Goal: Information Seeking & Learning: Learn about a topic

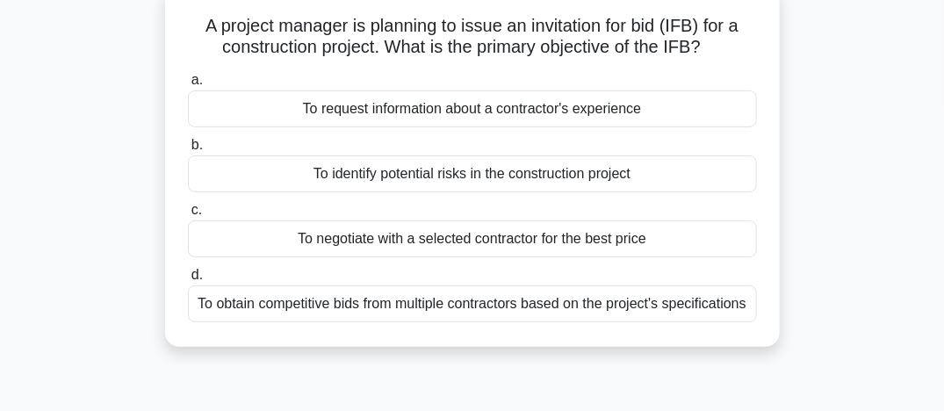
scroll to position [117, 0]
click at [404, 235] on div "To negotiate with a selected contractor for the best price" at bounding box center [472, 238] width 569 height 37
click at [188, 215] on input "c. To negotiate with a selected contractor for the best price" at bounding box center [188, 209] width 0 height 11
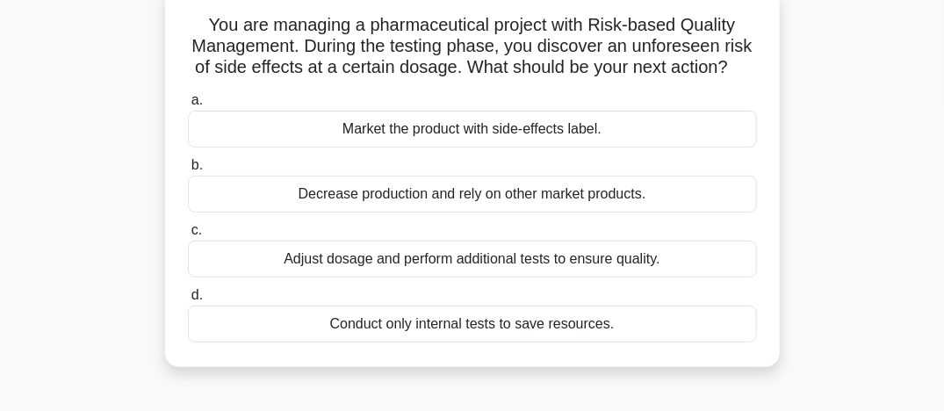
scroll to position [0, 0]
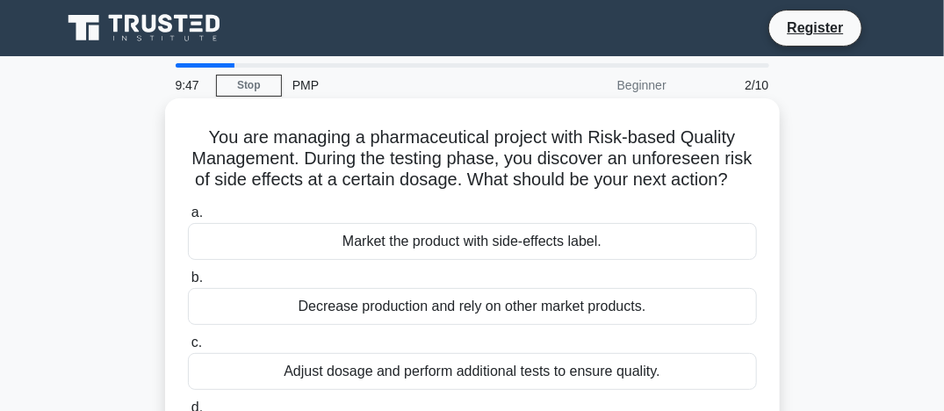
click at [423, 255] on div "Market the product with side-effects label." at bounding box center [472, 241] width 569 height 37
click at [188, 219] on input "a. Market the product with side-effects label." at bounding box center [188, 212] width 0 height 11
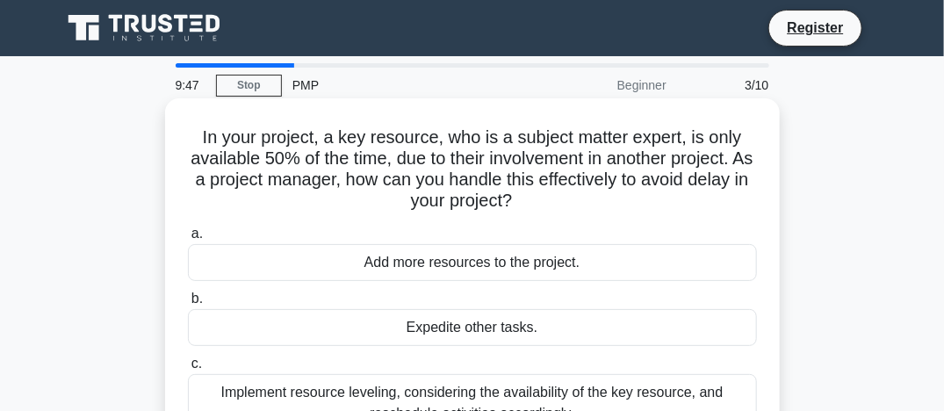
click at [420, 339] on div "Expedite other tasks." at bounding box center [472, 327] width 569 height 37
click at [188, 305] on input "b. Expedite other tasks." at bounding box center [188, 298] width 0 height 11
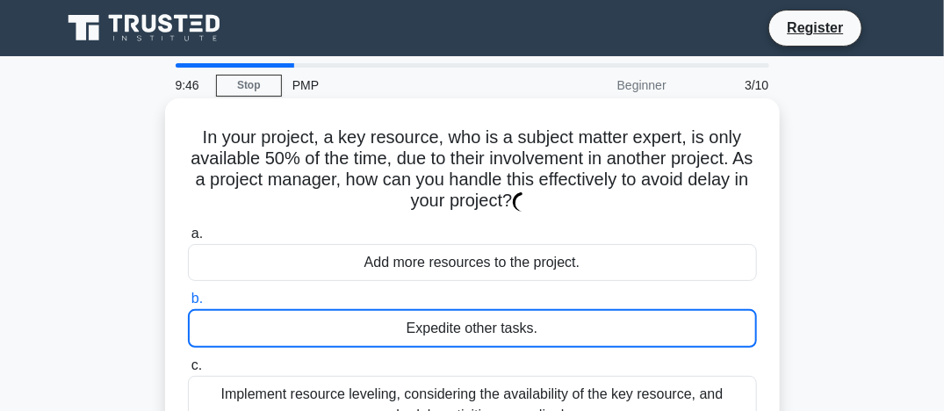
click at [420, 339] on div "Expedite other tasks." at bounding box center [472, 328] width 569 height 39
click at [188, 305] on input "b. Expedite other tasks." at bounding box center [188, 298] width 0 height 11
click at [420, 339] on div "Expedite other tasks." at bounding box center [472, 328] width 569 height 39
click at [188, 305] on input "b. Expedite other tasks." at bounding box center [188, 298] width 0 height 11
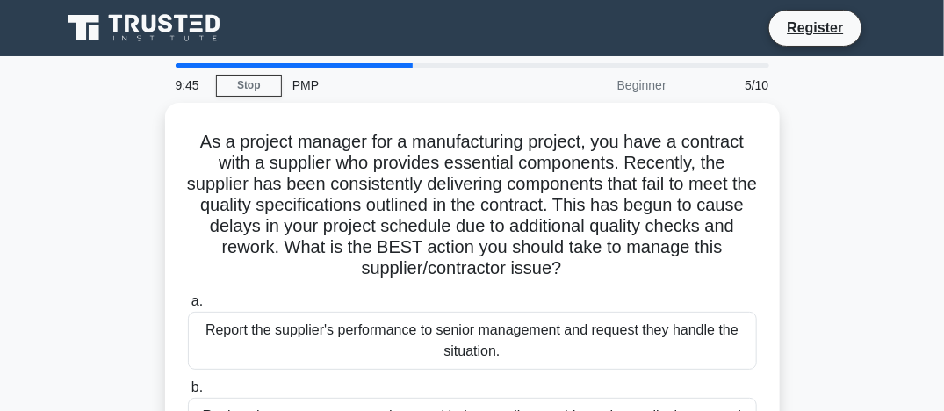
click at [420, 339] on div "Report the supplier's performance to senior management and request they handle …" at bounding box center [472, 341] width 569 height 58
click at [188, 308] on input "a. Report the supplier's performance to senior management and request they hand…" at bounding box center [188, 301] width 0 height 11
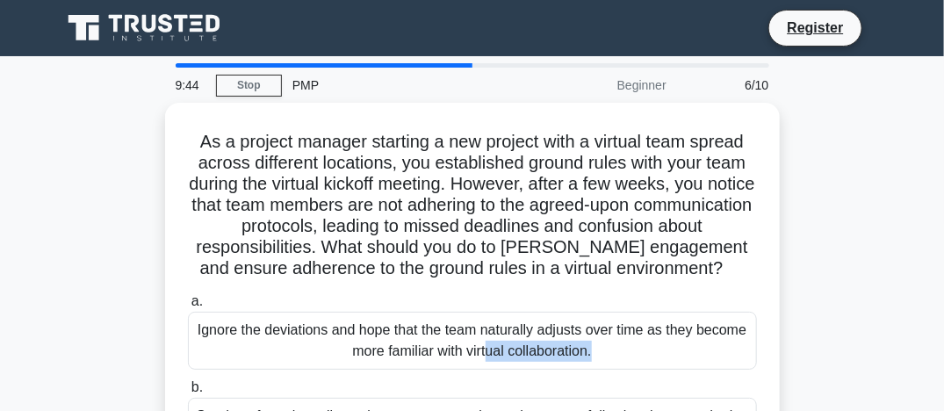
click at [420, 339] on div "Ignore the deviations and hope that the team naturally adjusts over time as the…" at bounding box center [472, 341] width 569 height 58
click at [188, 308] on input "a. Ignore the deviations and hope that the team naturally adjusts over time as …" at bounding box center [188, 301] width 0 height 11
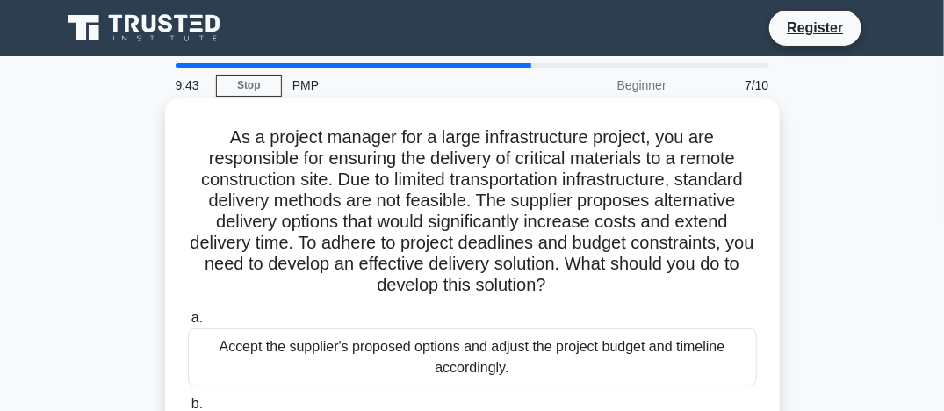
drag, startPoint x: 420, startPoint y: 339, endPoint x: 433, endPoint y: 372, distance: 35.1
click at [433, 372] on div "Accept the supplier's proposed options and adjust the project budget and timeli…" at bounding box center [472, 358] width 569 height 58
click at [188, 324] on input "a. Accept the supplier's proposed options and adjust the project budget and tim…" at bounding box center [188, 318] width 0 height 11
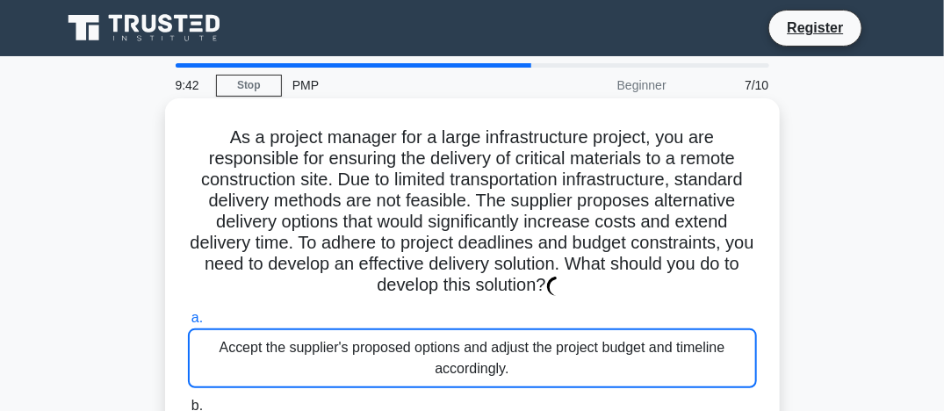
click at [433, 372] on div "Accept the supplier's proposed options and adjust the project budget and timeli…" at bounding box center [472, 359] width 569 height 60
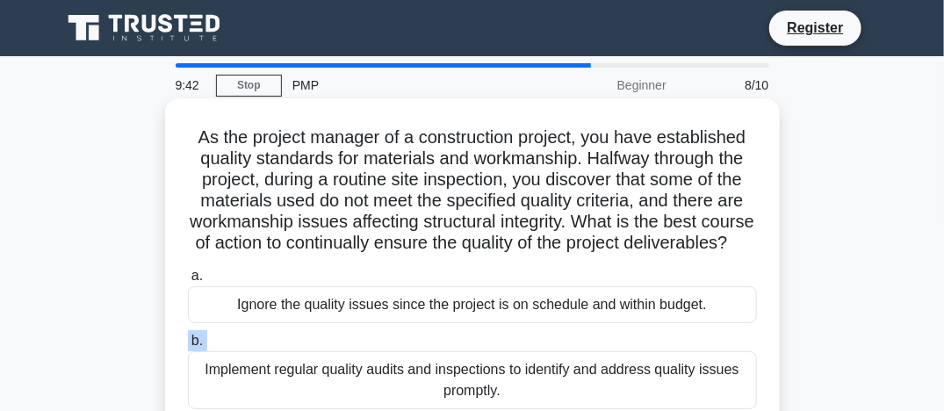
click at [433, 372] on label "b. Implement regular quality audits and inspections to identify and address qua…" at bounding box center [472, 369] width 569 height 79
click at [188, 347] on input "b. Implement regular quality audits and inspections to identify and address qua…" at bounding box center [188, 341] width 0 height 11
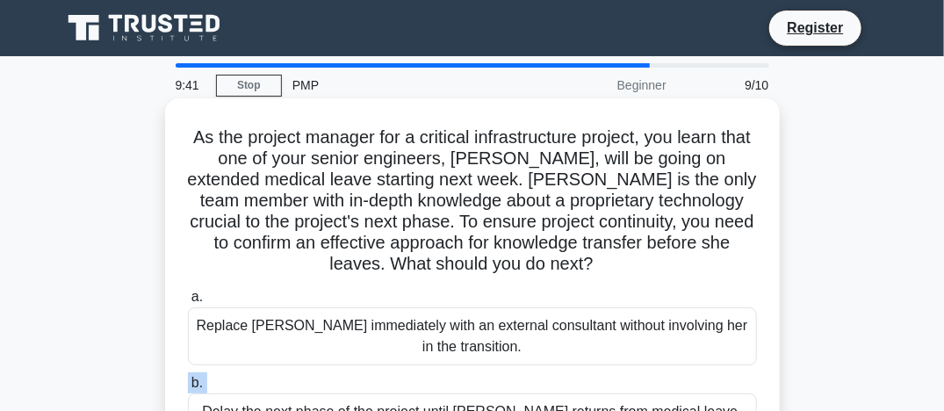
drag, startPoint x: 433, startPoint y: 372, endPoint x: 383, endPoint y: 337, distance: 60.7
click at [383, 337] on div "Replace [PERSON_NAME] immediately with an external consultant without involving…" at bounding box center [472, 337] width 569 height 58
drag, startPoint x: 383, startPoint y: 337, endPoint x: 352, endPoint y: 357, distance: 36.3
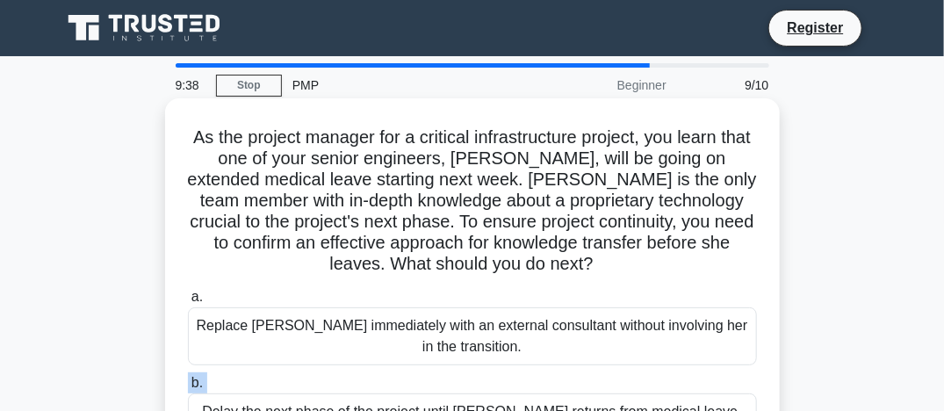
click at [352, 357] on div "Replace [PERSON_NAME] immediately with an external consultant without involving…" at bounding box center [472, 337] width 569 height 58
click at [188, 303] on input "a. Replace [PERSON_NAME] immediately with an external consultant without involv…" at bounding box center [188, 297] width 0 height 11
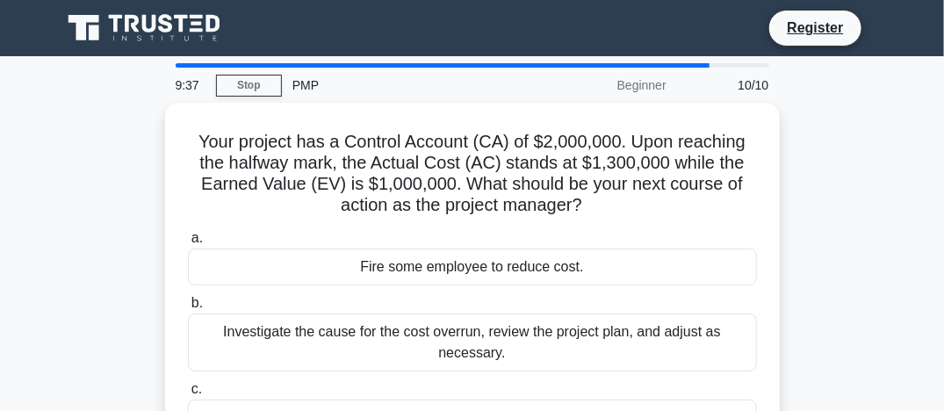
click at [352, 357] on div "Investigate the cause for the cost overrun, review the project plan, and adjust…" at bounding box center [472, 343] width 569 height 58
click at [188, 309] on input "b. Investigate the cause for the cost overrun, review the project plan, and adj…" at bounding box center [188, 303] width 0 height 11
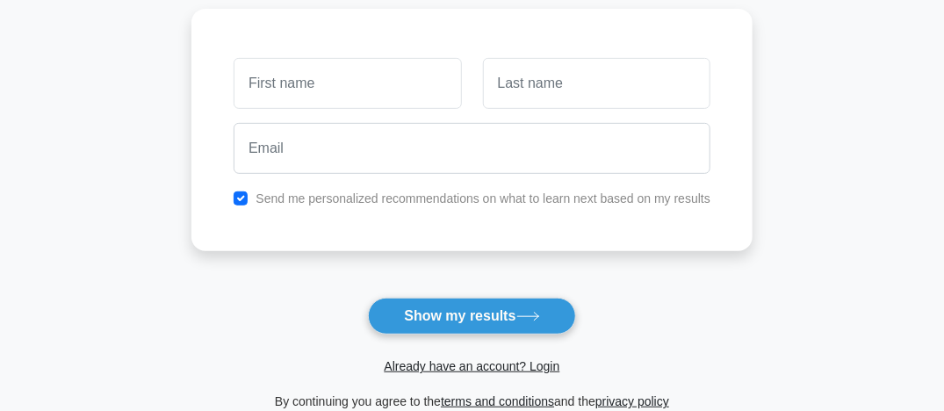
scroll to position [243, 0]
